Goal: Information Seeking & Learning: Learn about a topic

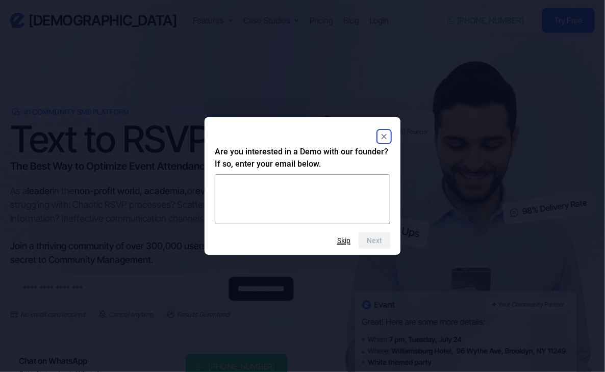
click at [341, 240] on button "Skip" at bounding box center [343, 241] width 13 height 8
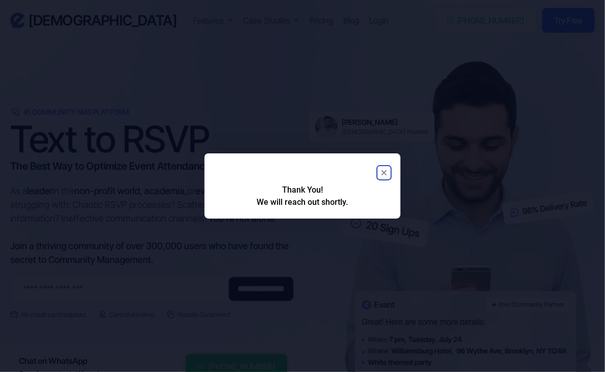
click at [386, 168] on rect "Close" at bounding box center [384, 173] width 12 height 12
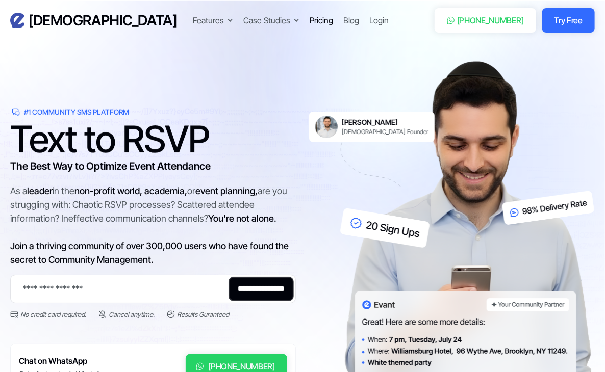
click at [309, 25] on div "Pricing" at bounding box center [320, 20] width 23 height 12
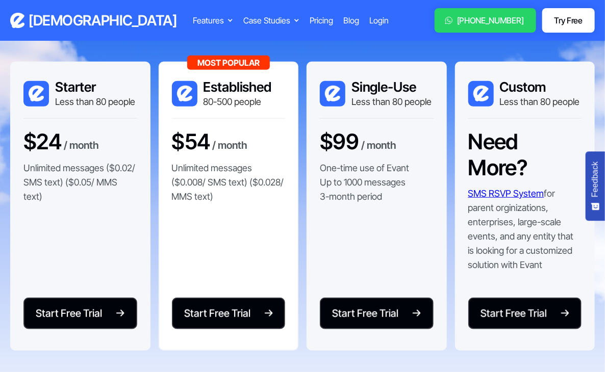
scroll to position [156, 0]
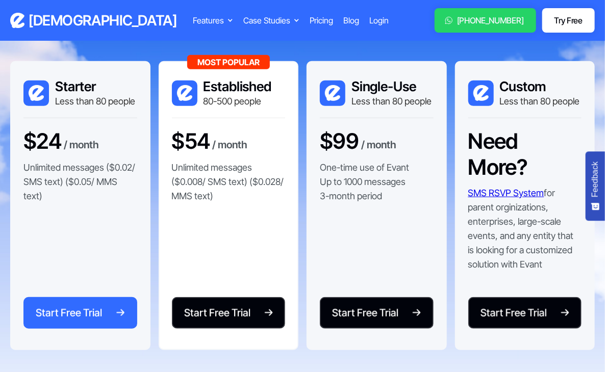
click at [118, 309] on img at bounding box center [121, 312] width 8 height 7
